Goal: Information Seeking & Learning: Learn about a topic

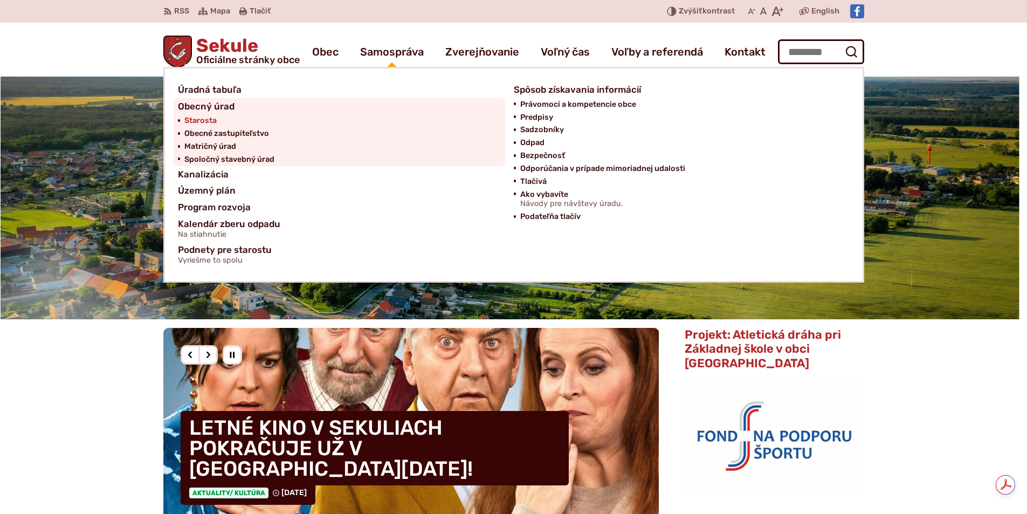
click at [206, 121] on span "Starosta" at bounding box center [200, 120] width 32 height 13
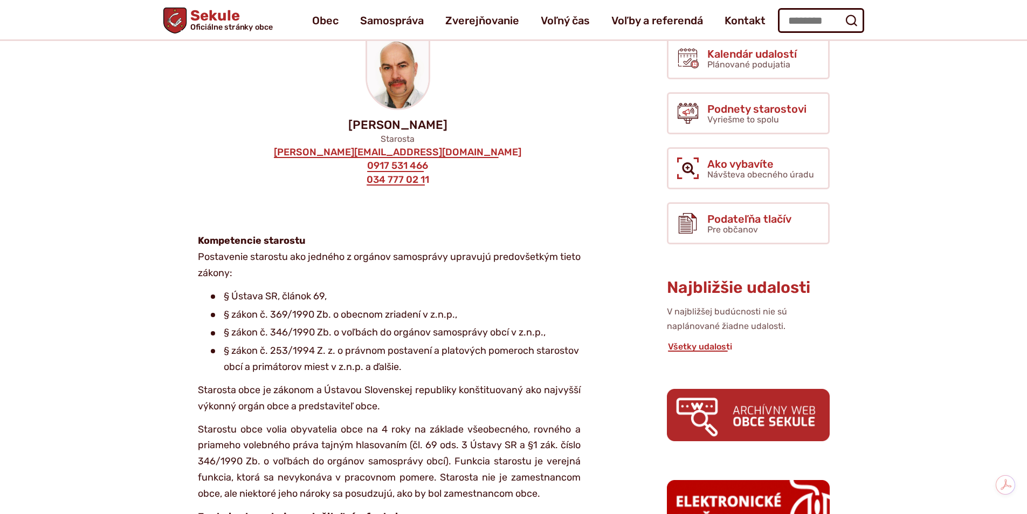
scroll to position [54, 0]
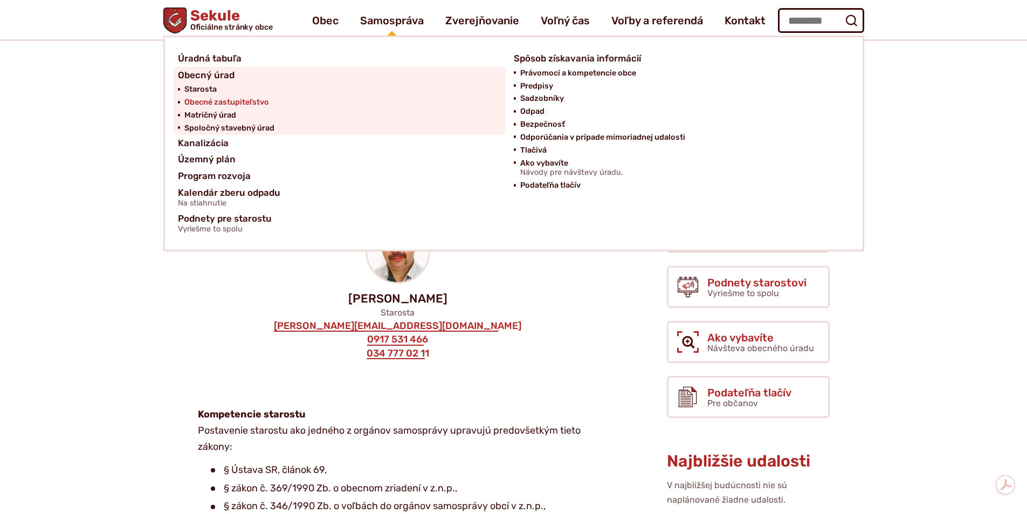
click at [247, 99] on span "Obecné zastupiteľstvo" at bounding box center [226, 102] width 85 height 13
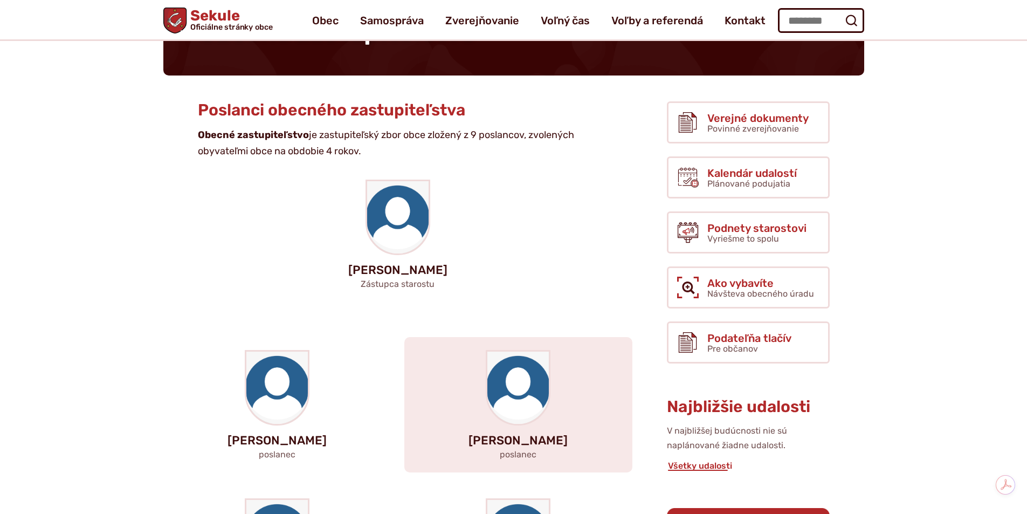
scroll to position [108, 0]
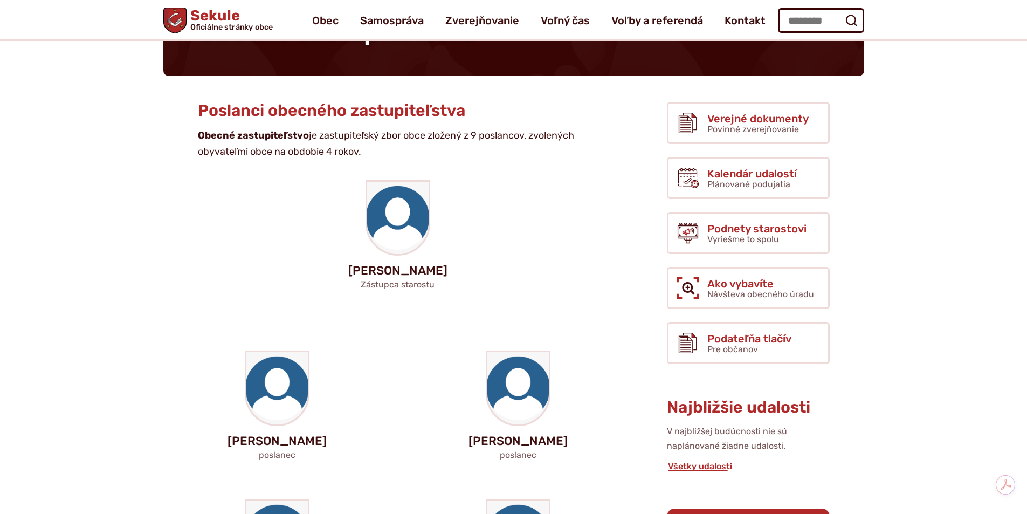
click at [226, 10] on span "Sekule Oficiálne stránky obce" at bounding box center [229, 20] width 86 height 23
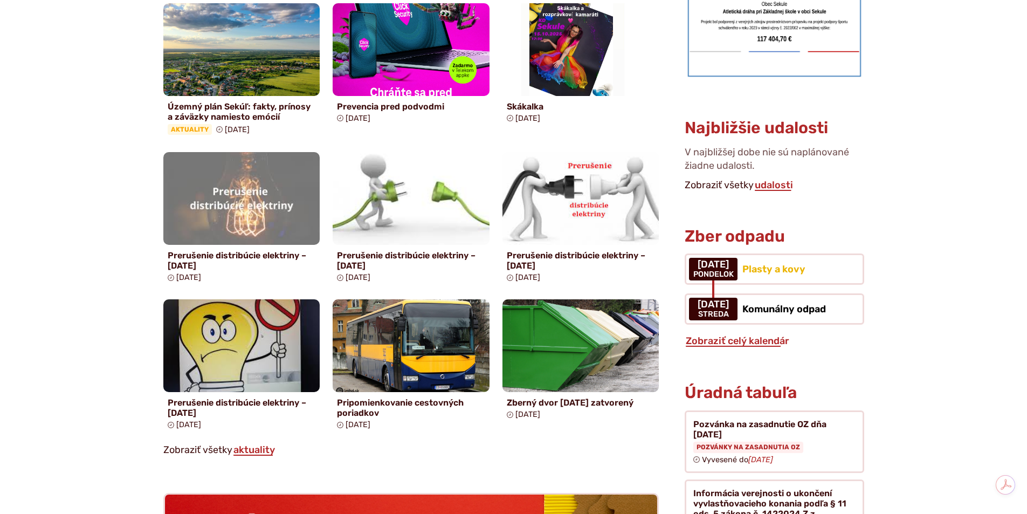
scroll to position [647, 0]
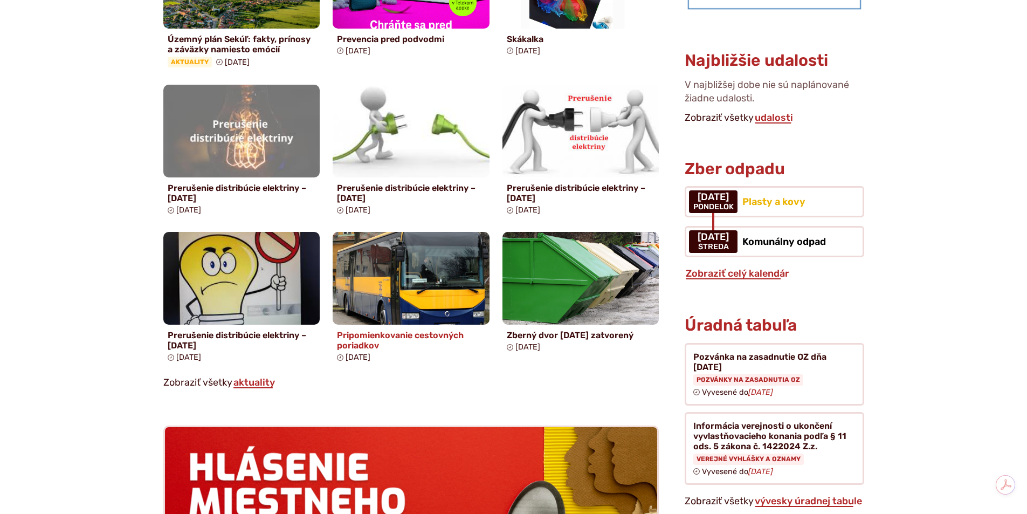
click at [405, 334] on h4 "Pripomienkovanie cestovných poriadkov" at bounding box center [411, 340] width 148 height 20
